Goal: Information Seeking & Learning: Find specific fact

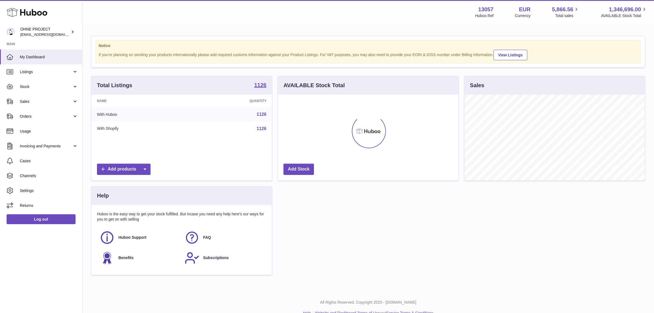
scroll to position [85, 181]
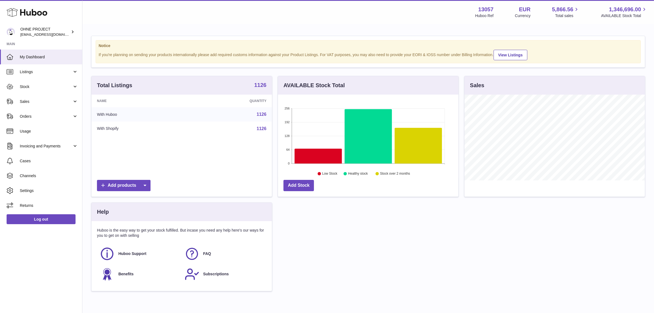
click at [265, 83] on strong "1126" at bounding box center [261, 84] width 12 height 5
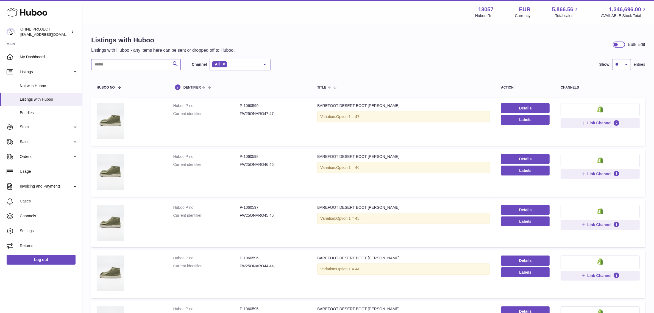
click at [140, 68] on input "text" at bounding box center [136, 64] width 90 height 11
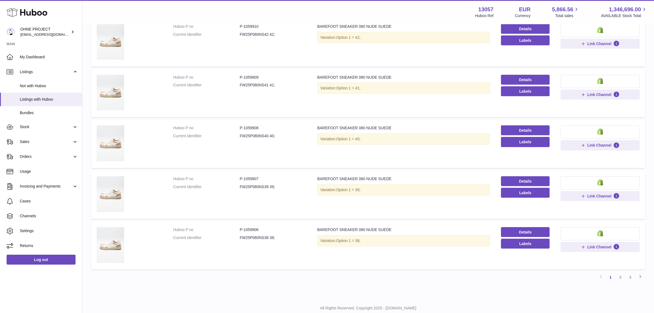
scroll to position [344, 0]
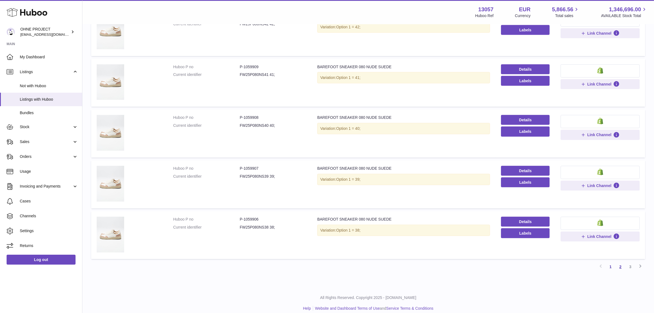
click at [620, 270] on link "2" at bounding box center [621, 267] width 10 height 10
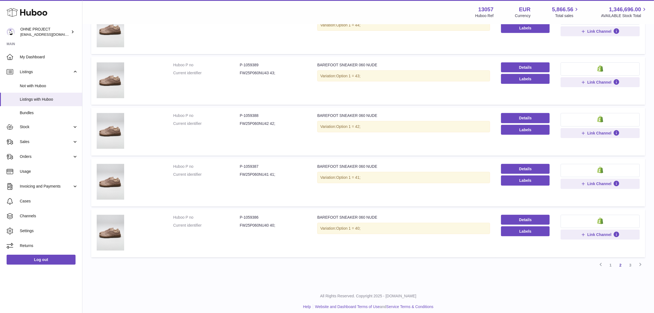
scroll to position [351, 0]
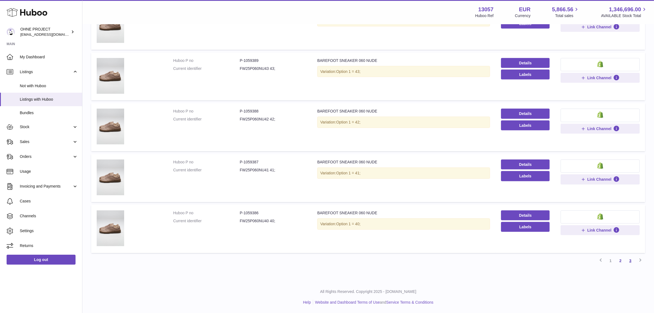
click at [627, 261] on link "3" at bounding box center [631, 261] width 10 height 10
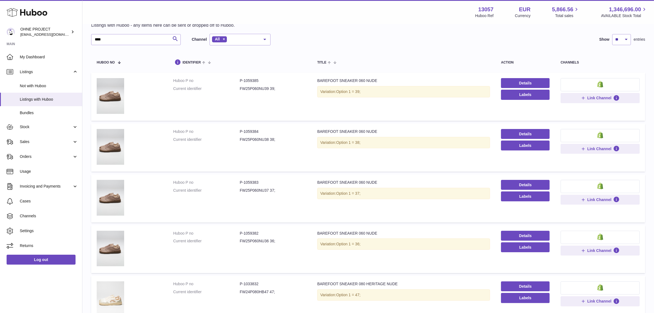
scroll to position [25, 0]
click at [255, 191] on dd "FW25P060NU37 37;" at bounding box center [273, 190] width 67 height 5
copy dd "FW25P060NU37"
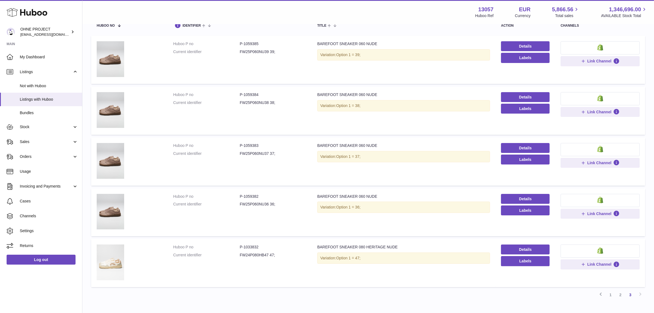
scroll to position [96, 0]
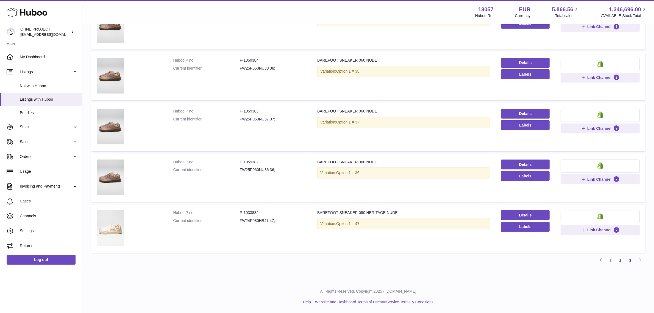
click at [619, 262] on link "2" at bounding box center [621, 260] width 10 height 10
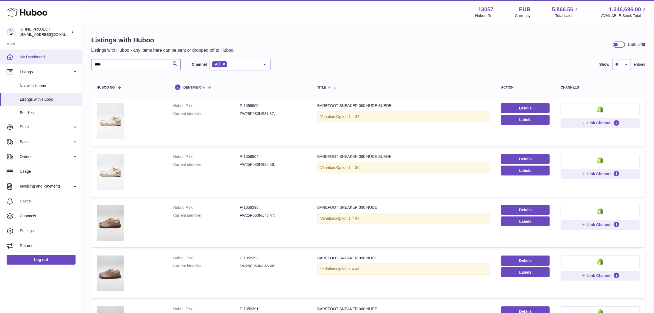
drag, startPoint x: 118, startPoint y: 66, endPoint x: 54, endPoint y: 63, distance: 64.4
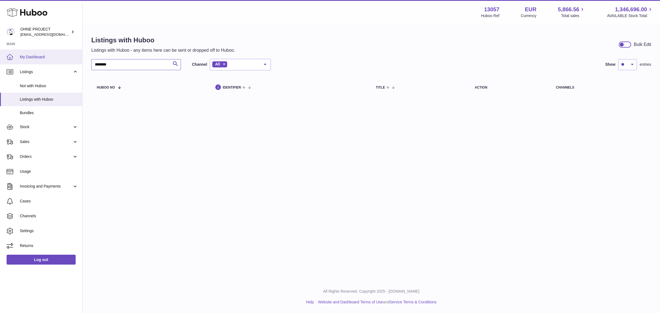
type input "********"
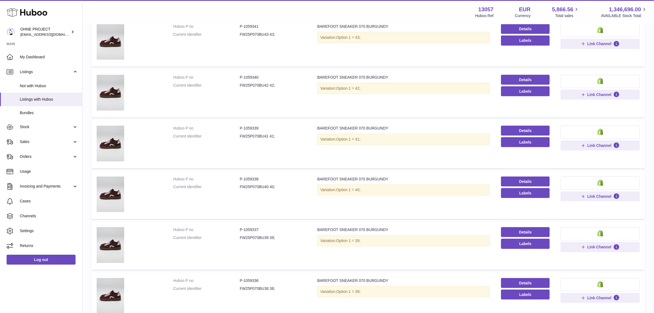
scroll to position [351, 0]
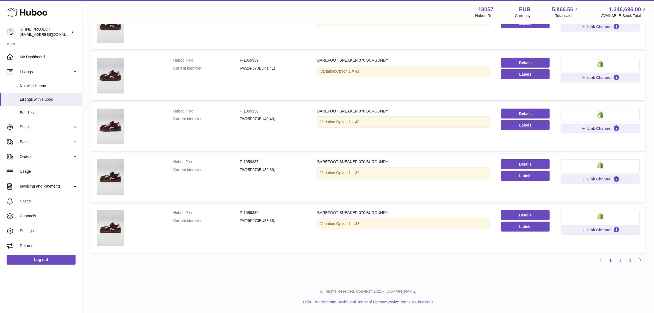
click at [258, 221] on dd "FW25P070BU38 38;" at bounding box center [273, 220] width 67 height 5
copy dd "FW25P070BU38"
click at [247, 120] on dd "FW25P070BU40 40;" at bounding box center [273, 118] width 67 height 5
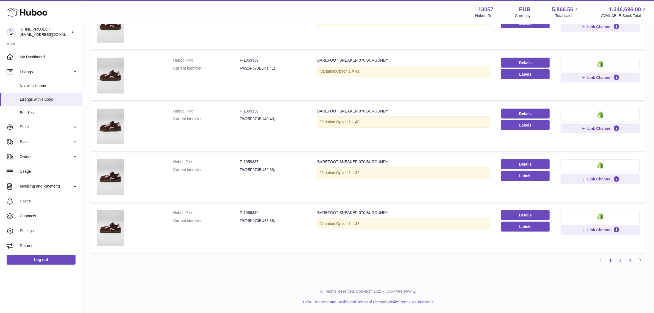
copy dd "FW25P070BU40"
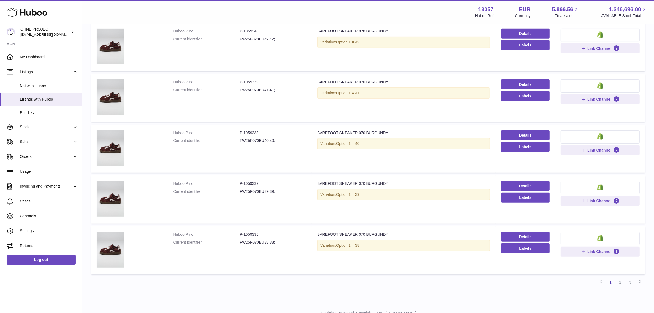
scroll to position [316, 0]
